Goal: Contribute content

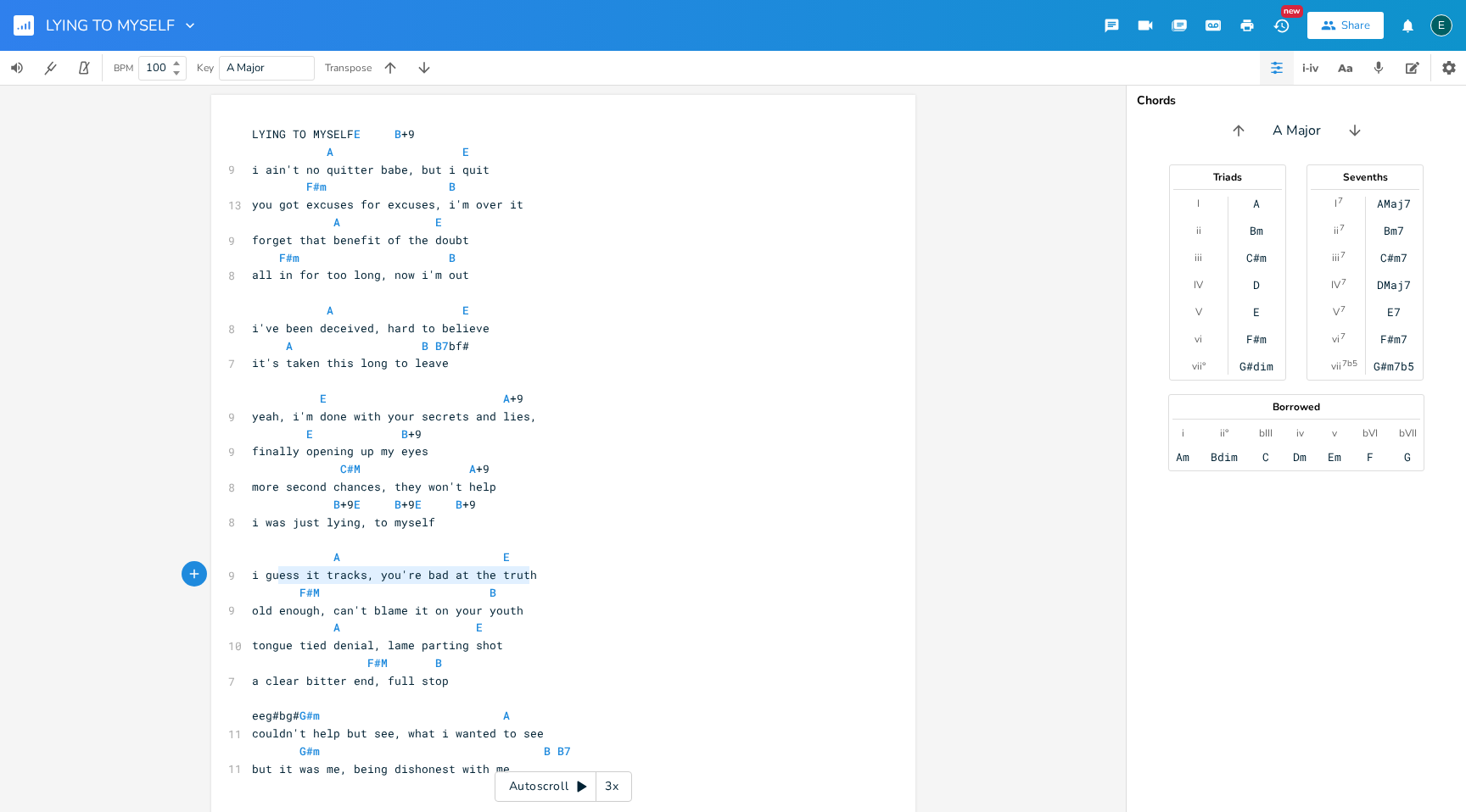
type textarea "i guess it tracks, you're bad at the truth"
drag, startPoint x: 528, startPoint y: 578, endPoint x: 245, endPoint y: 580, distance: 283.0
click at [249, 580] on pre "i guess it tracks, you're bad at the truth" at bounding box center [555, 575] width 612 height 18
click at [525, 575] on pre "i guess it tracks, you're bad at the truth" at bounding box center [555, 575] width 612 height 18
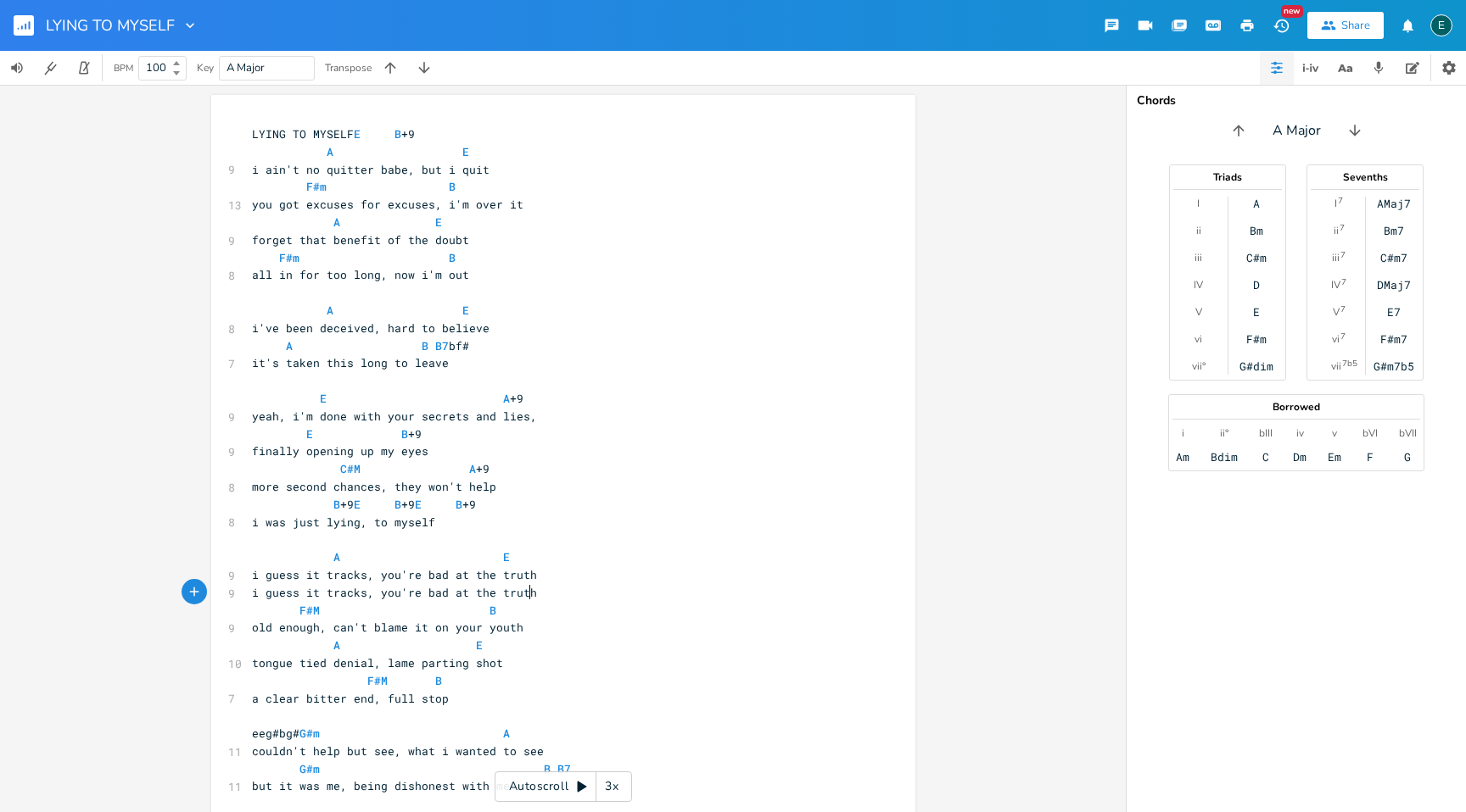
click at [413, 595] on span "i guess it tracks, you're bad at the truth" at bounding box center [394, 593] width 285 height 16
type textarea "being"
click at [16, 22] on rect "button" at bounding box center [24, 25] width 21 height 21
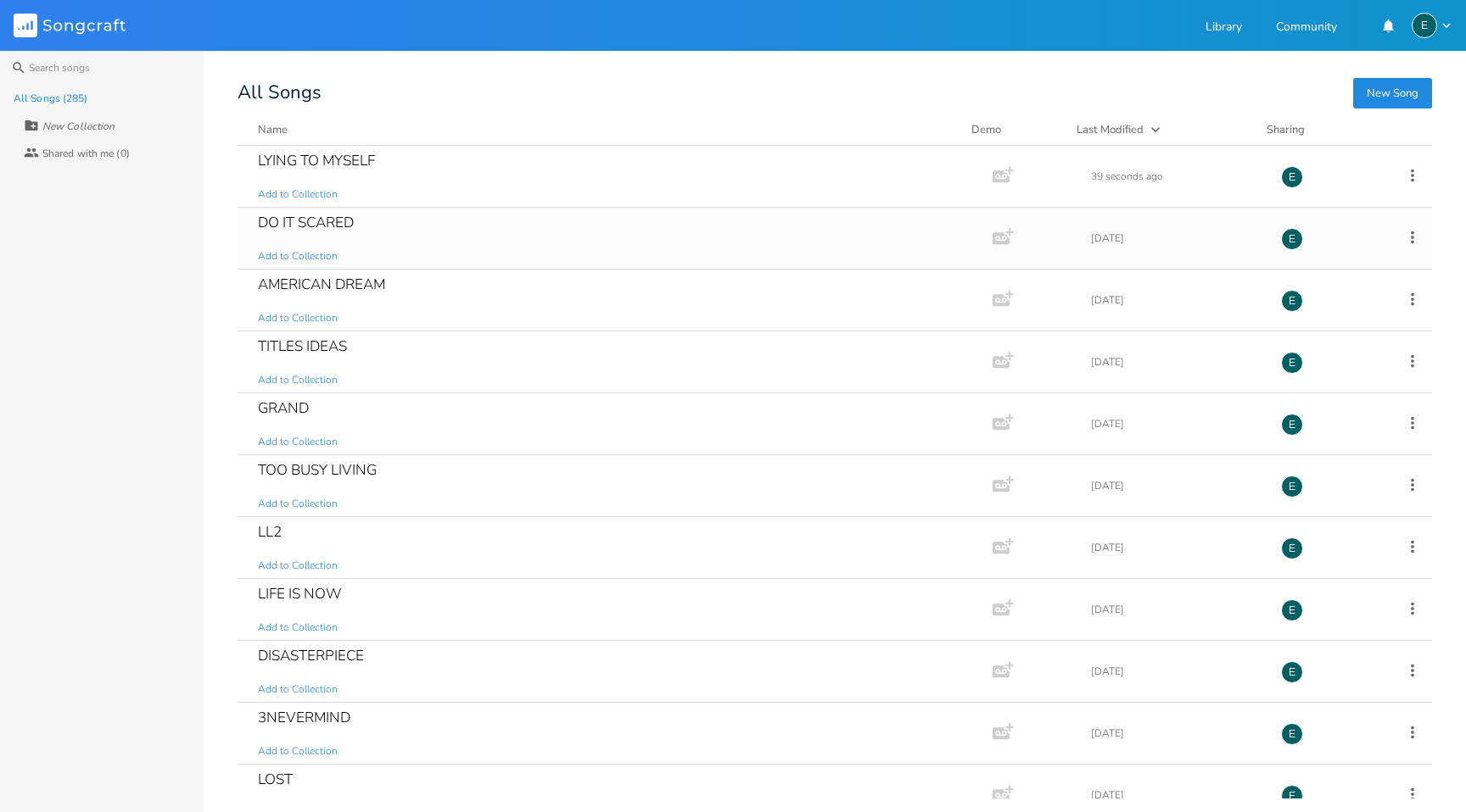
click at [284, 219] on div "DO IT SCARED" at bounding box center [306, 222] width 96 height 15
